Goal: Check status: Check status

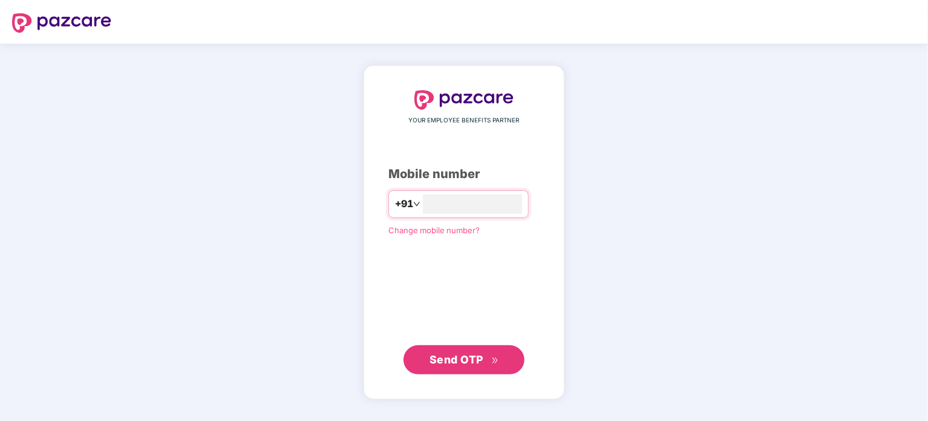
type input "**********"
click at [450, 354] on span "Send OTP" at bounding box center [457, 359] width 54 height 13
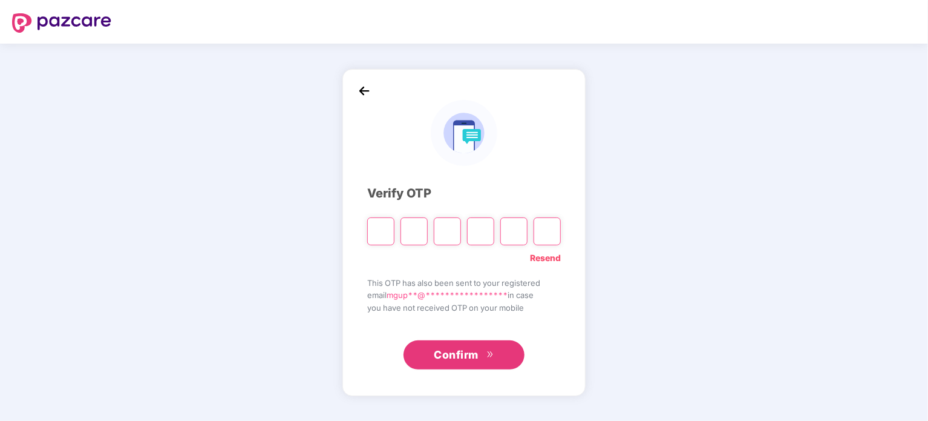
type input "*"
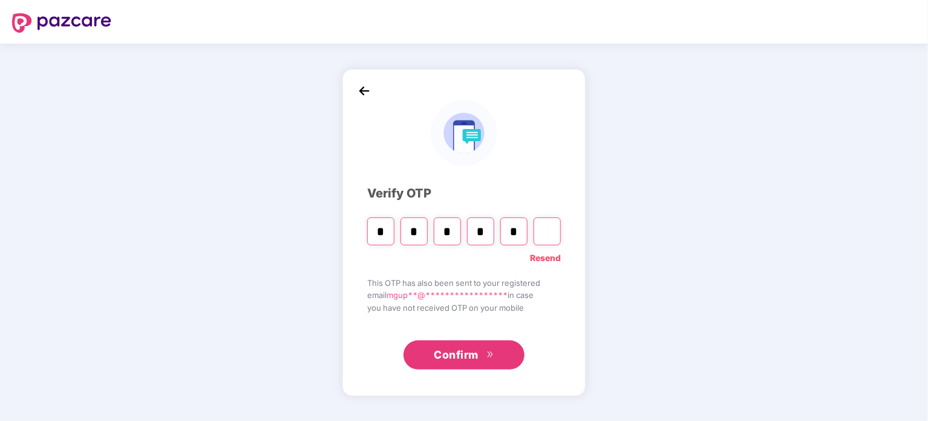
type input "*"
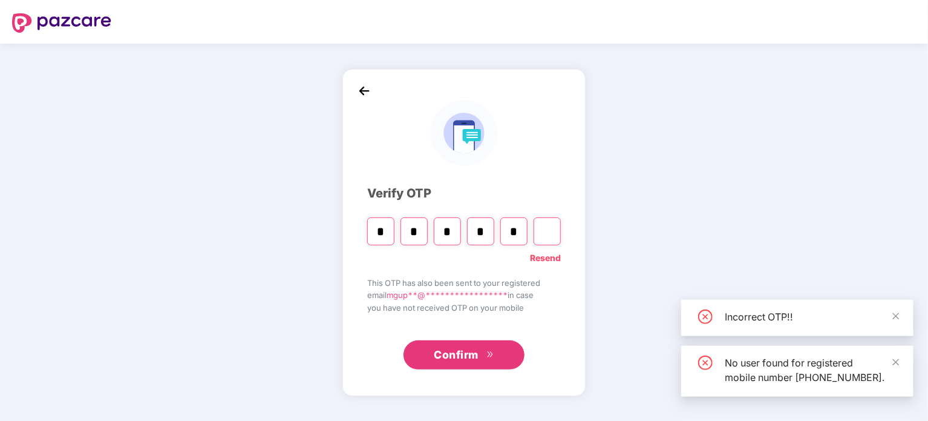
type input "*"
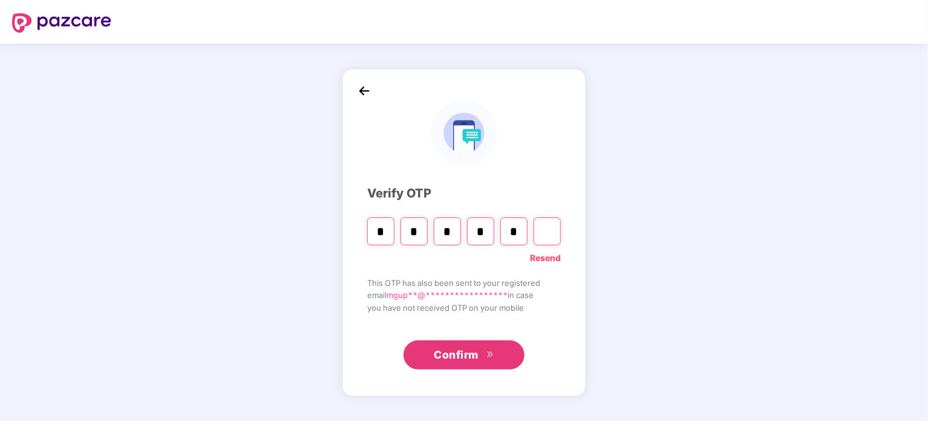
click at [521, 231] on input "*" at bounding box center [513, 231] width 27 height 28
type input "*"
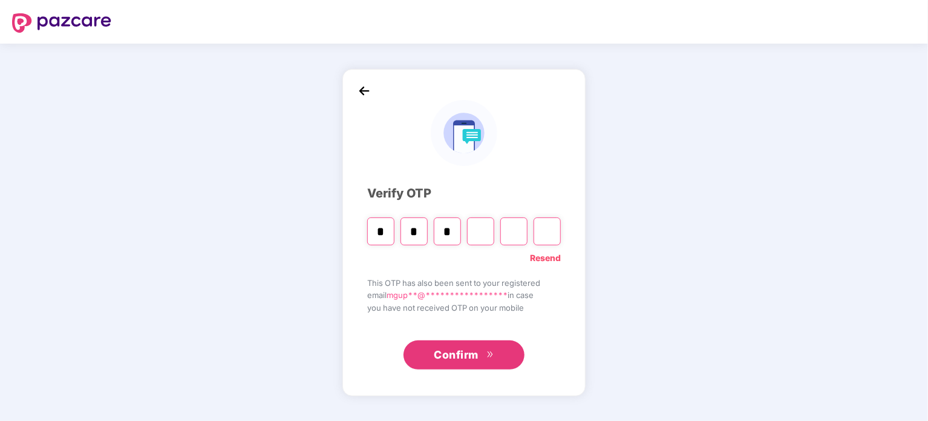
type input "*"
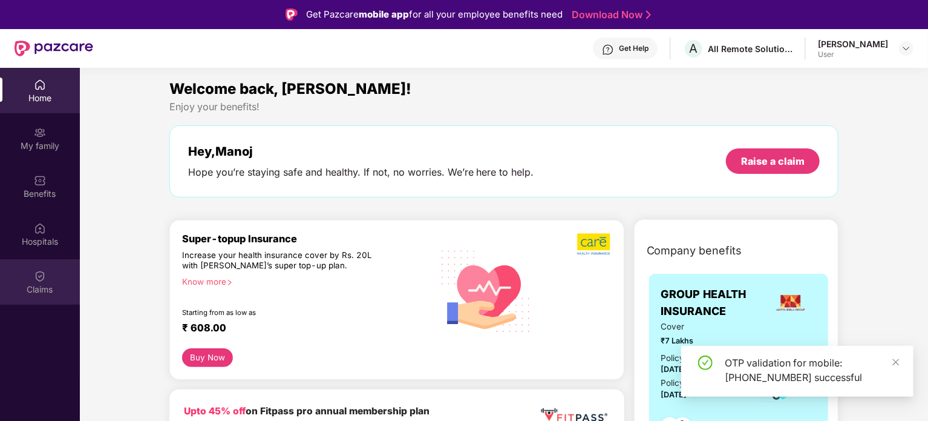
click at [50, 263] on div "Claims" at bounding box center [40, 281] width 80 height 45
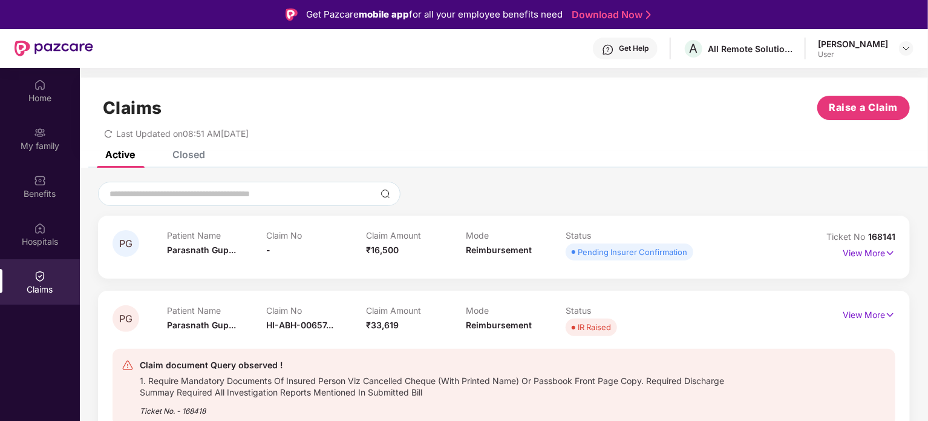
click at [238, 368] on div "Claim document Query observed !" at bounding box center [449, 365] width 619 height 15
click at [598, 322] on div "IR Raised" at bounding box center [594, 327] width 33 height 12
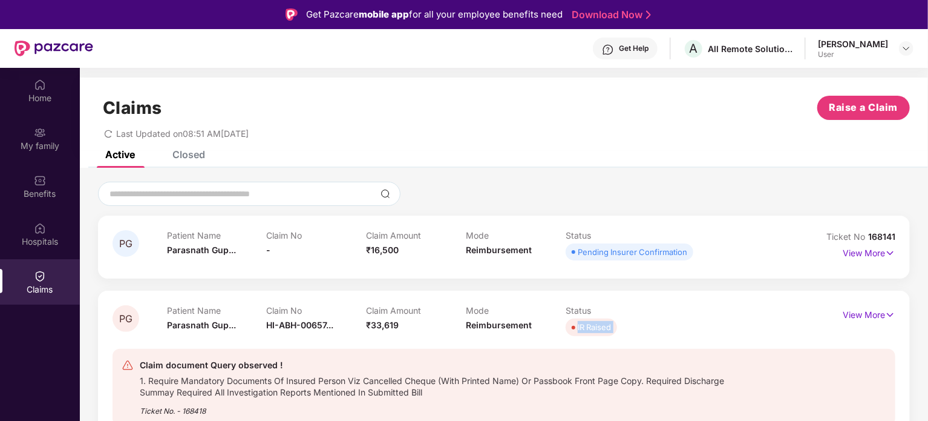
click at [598, 322] on div "IR Raised" at bounding box center [594, 327] width 33 height 12
copy span "IR Raised"
